Goal: Task Accomplishment & Management: Complete application form

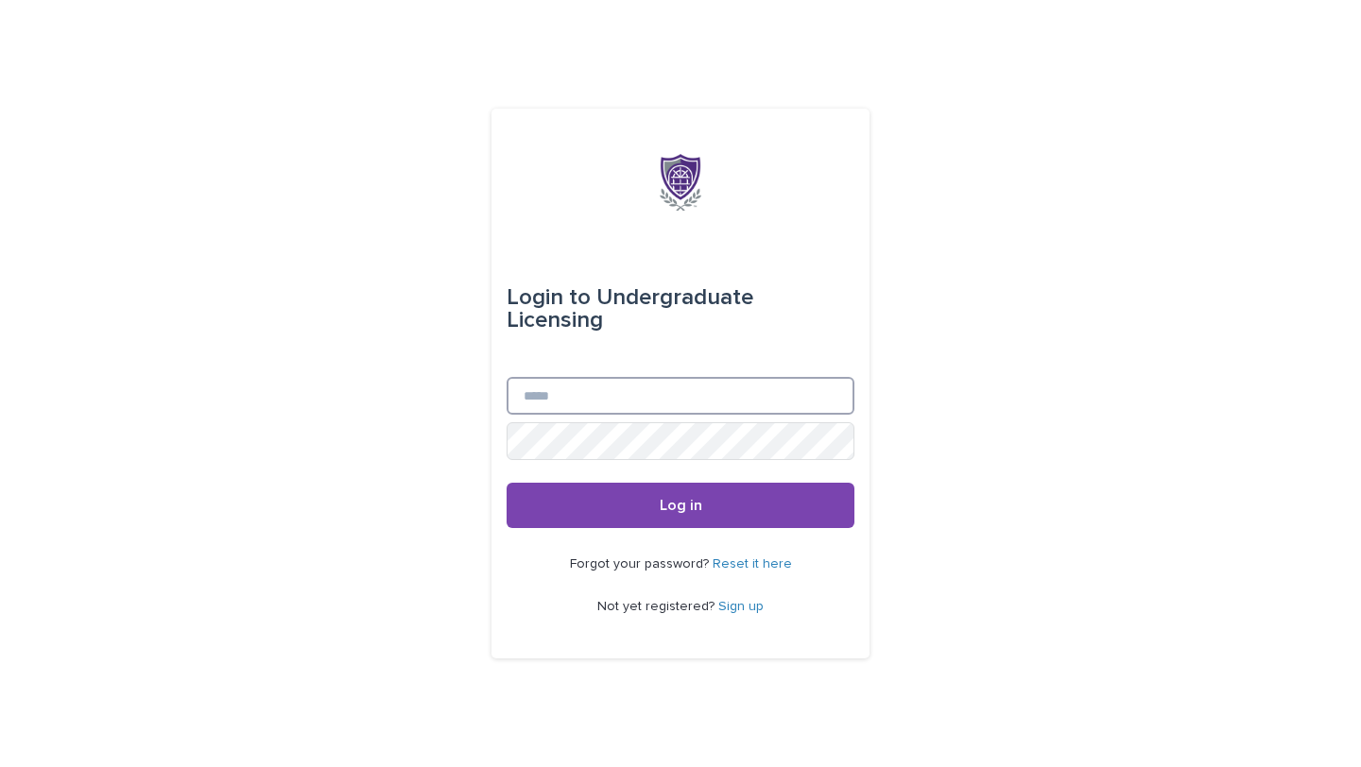
click at [615, 377] on input "Email" at bounding box center [681, 396] width 348 height 38
click at [936, 409] on div "Login to Undergraduate Licensing Email Password Log in Forgot your password? Re…" at bounding box center [680, 383] width 1361 height 767
click at [597, 386] on input "Email" at bounding box center [681, 396] width 348 height 38
type input "**********"
click at [507, 483] on button "Log in" at bounding box center [681, 505] width 348 height 45
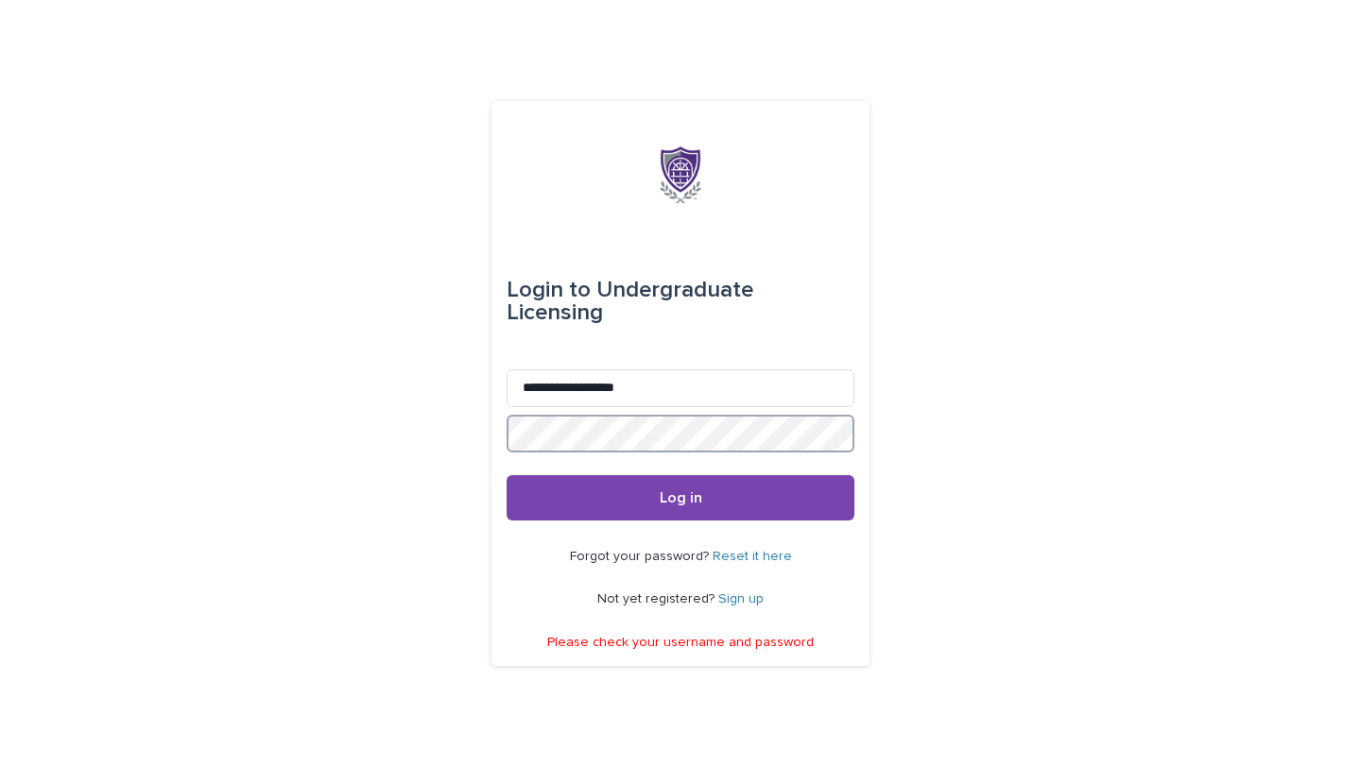
click at [507, 475] on button "Log in" at bounding box center [681, 497] width 348 height 45
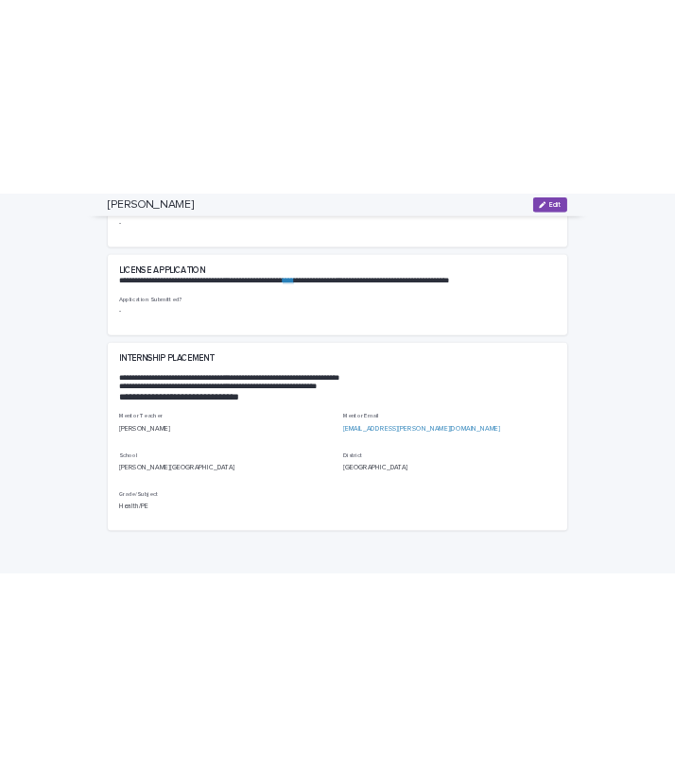
scroll to position [1708, 0]
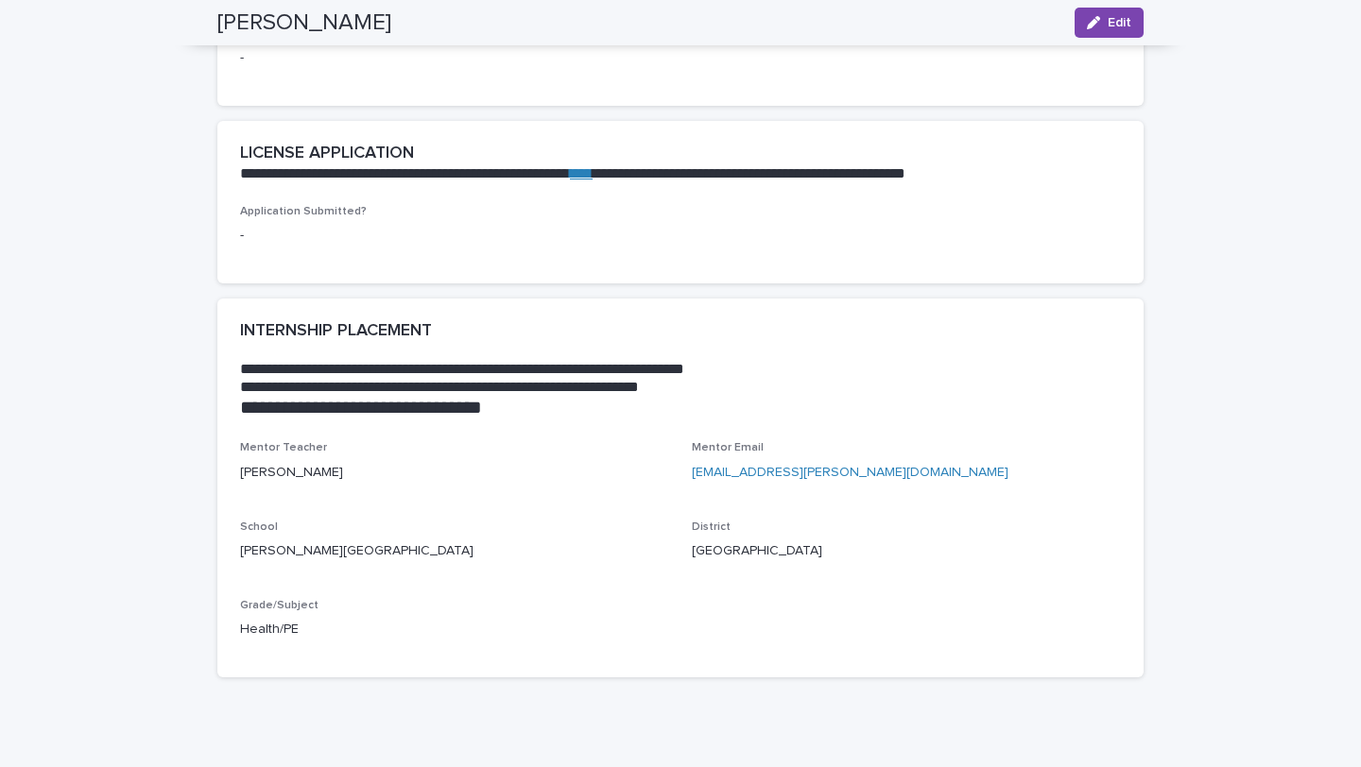
click at [740, 466] on link "[EMAIL_ADDRESS][PERSON_NAME][DOMAIN_NAME]" at bounding box center [850, 472] width 317 height 13
